Goal: Transaction & Acquisition: Obtain resource

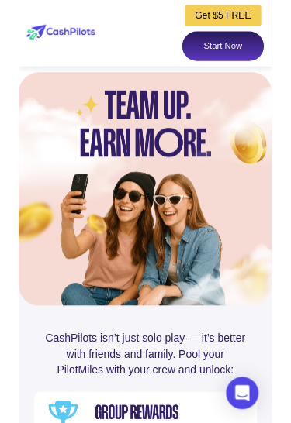
scroll to position [4509, 0]
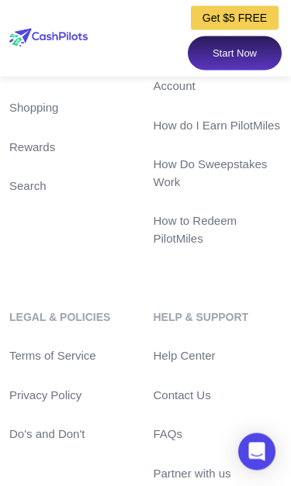
scroll to position [7061, 0]
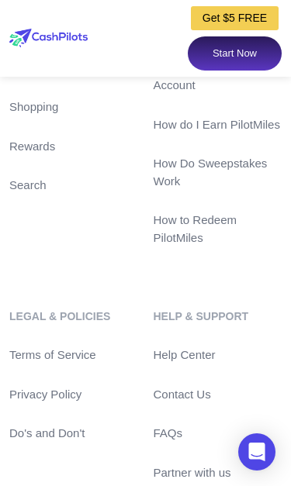
click at [36, 156] on link "Rewards" at bounding box center [73, 147] width 129 height 18
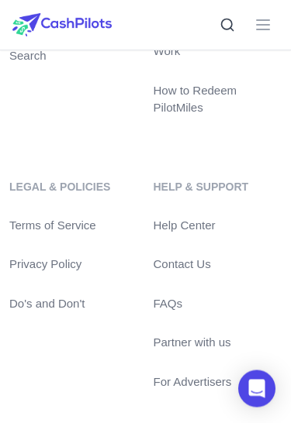
scroll to position [1026, 0]
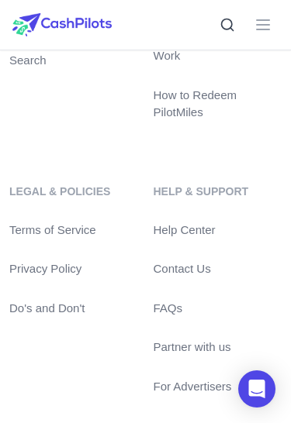
click at [260, 27] on icon at bounding box center [262, 24] width 19 height 19
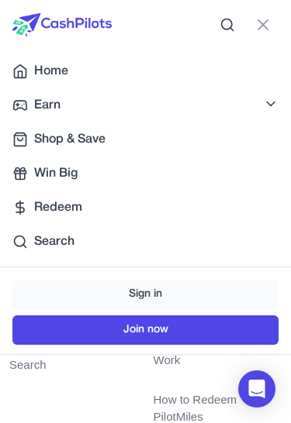
click at [29, 215] on div "Redeem" at bounding box center [145, 207] width 266 height 19
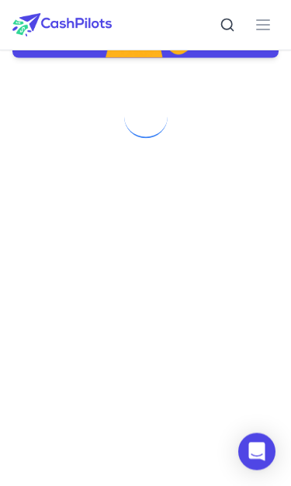
scroll to position [332, 0]
click at [257, 14] on button at bounding box center [262, 24] width 31 height 31
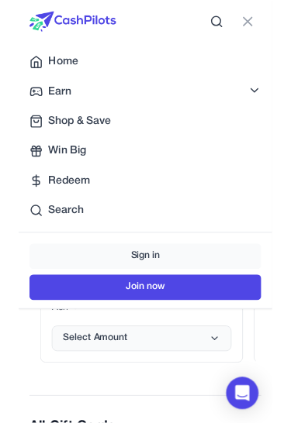
scroll to position [600, 0]
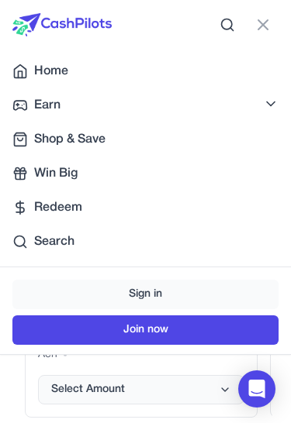
click at [102, 385] on span "Select Amount" at bounding box center [88, 389] width 74 height 15
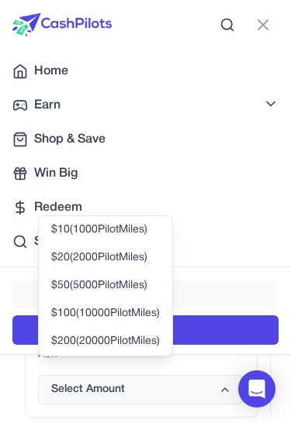
click at [68, 316] on span "$ 100 ( 10000 PilotMiles)" at bounding box center [105, 313] width 108 height 15
click at [79, 315] on span "$ 100 ( 10000 PilotMiles)" at bounding box center [105, 313] width 108 height 15
click at [34, 211] on span "Redeem" at bounding box center [58, 207] width 48 height 19
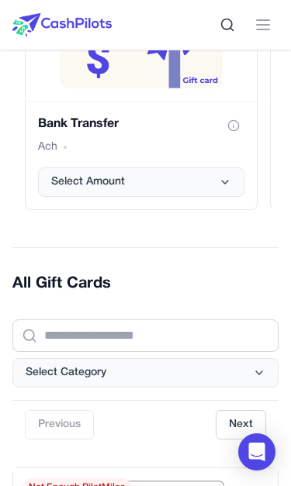
scroll to position [506, 0]
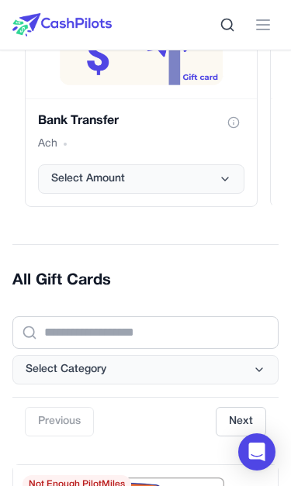
click at [64, 186] on button "Select Amount" at bounding box center [141, 178] width 206 height 29
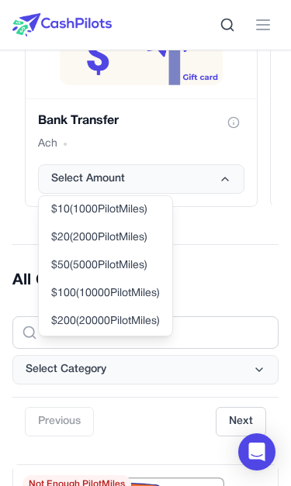
click at [61, 240] on span "$ 20 ( 2000 PilotMiles)" at bounding box center [99, 237] width 96 height 15
click at [81, 235] on span "$ 20 ( 2000 PilotMiles)" at bounding box center [99, 237] width 96 height 15
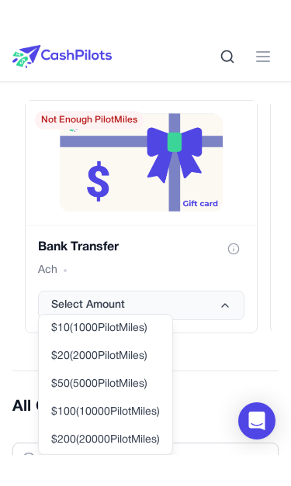
scroll to position [425, 0]
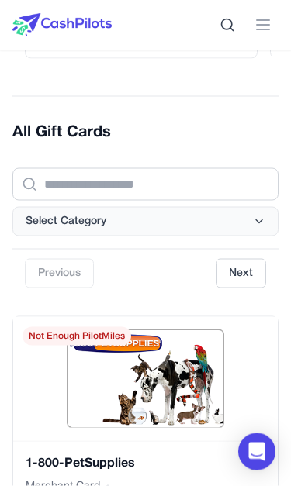
scroll to position [685, 0]
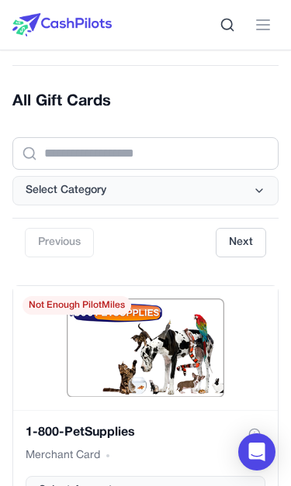
click at [51, 191] on span "Select Category" at bounding box center [66, 190] width 81 height 15
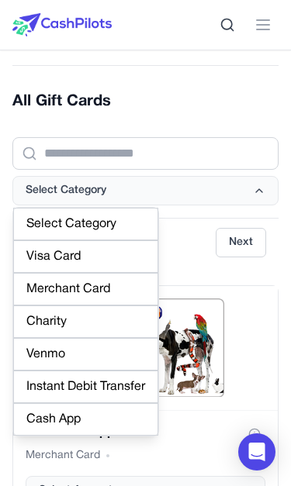
click at [44, 389] on div "Instant Debit Transfer" at bounding box center [85, 386] width 145 height 33
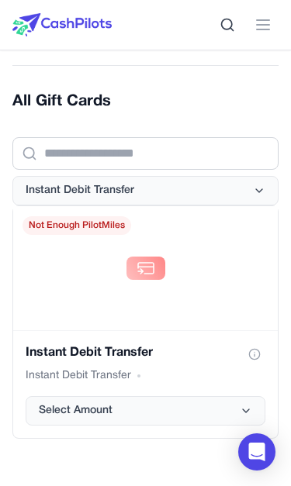
click at [59, 408] on span "Select Amount" at bounding box center [76, 410] width 74 height 15
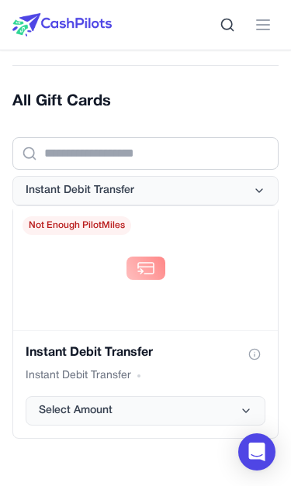
click at [184, 371] on div "Instant Debit Transfer" at bounding box center [145, 375] width 239 height 15
click at [45, 187] on span "Instant Debit Transfer" at bounding box center [80, 190] width 108 height 15
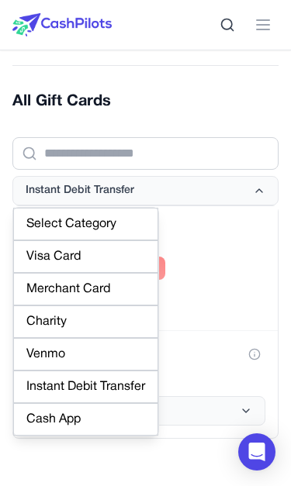
click at [41, 256] on div "Visa Card" at bounding box center [85, 256] width 145 height 33
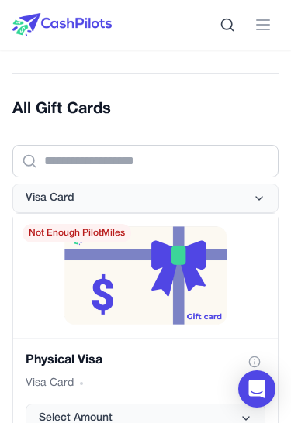
scroll to position [643, 0]
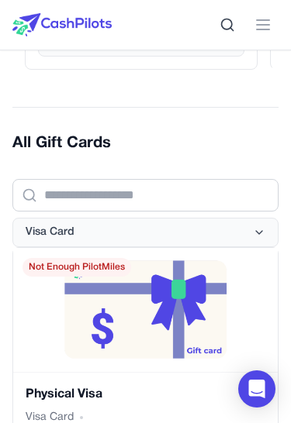
click at [258, 19] on icon at bounding box center [262, 24] width 19 height 19
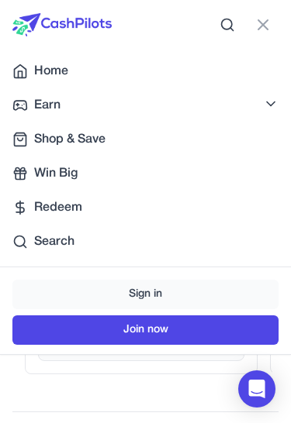
click at [62, 335] on link "Join now" at bounding box center [145, 329] width 266 height 29
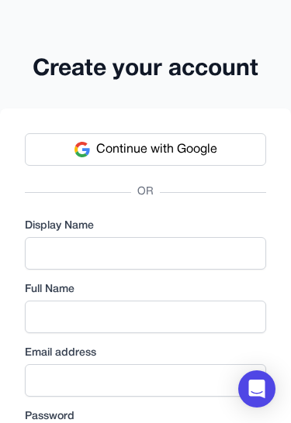
click at [61, 149] on button "Continue with Google" at bounding box center [145, 149] width 241 height 33
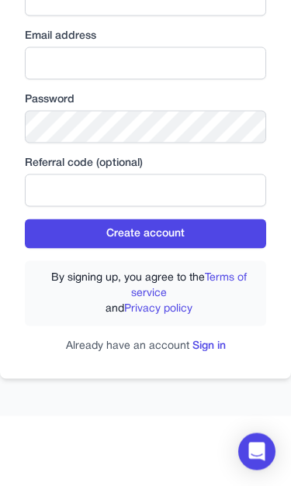
scroll to position [374, 0]
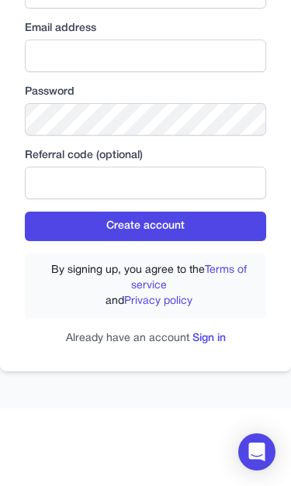
click at [208, 338] on link "Sign in" at bounding box center [208, 338] width 33 height 10
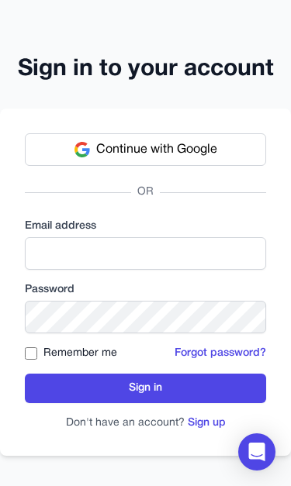
click at [67, 156] on button "Continue with Google" at bounding box center [145, 149] width 241 height 33
